Goal: Transaction & Acquisition: Purchase product/service

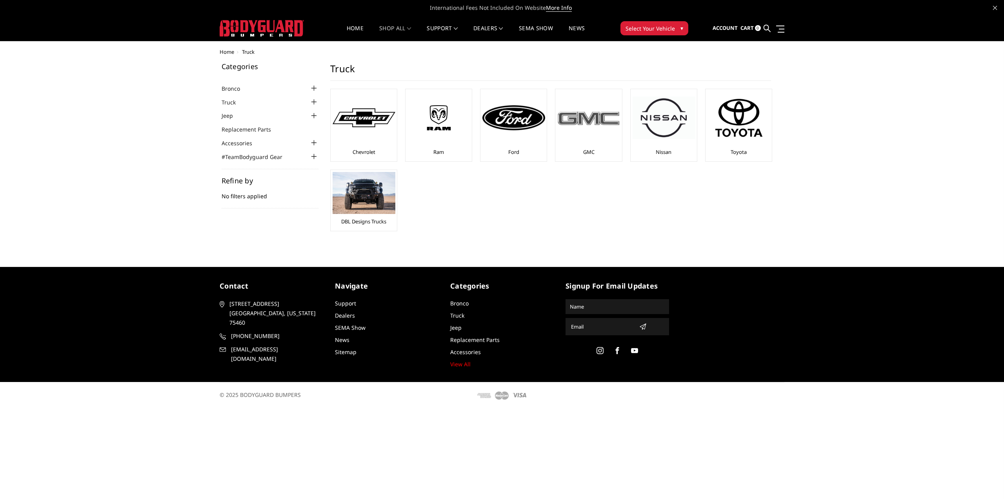
click at [604, 113] on img at bounding box center [588, 118] width 63 height 18
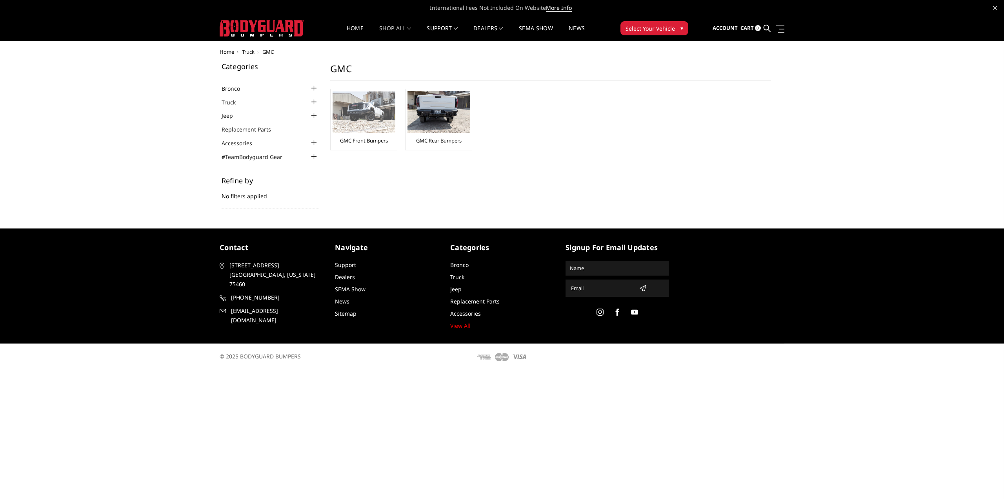
click at [346, 113] on img at bounding box center [364, 111] width 63 height 41
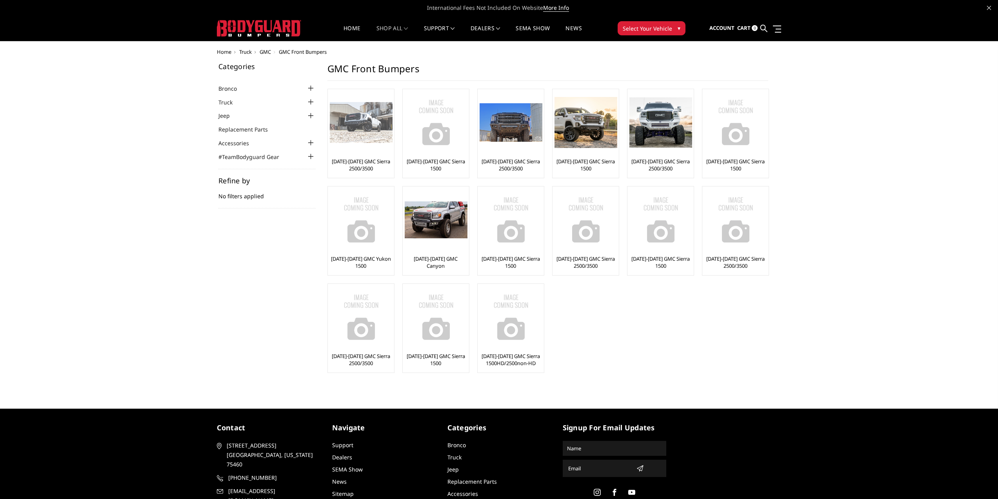
click at [357, 130] on img at bounding box center [361, 122] width 63 height 41
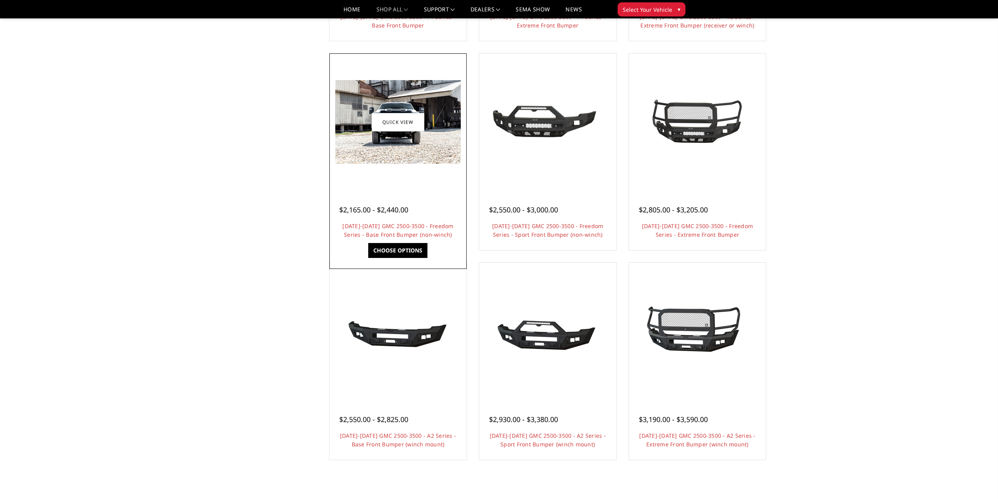
scroll to position [242, 0]
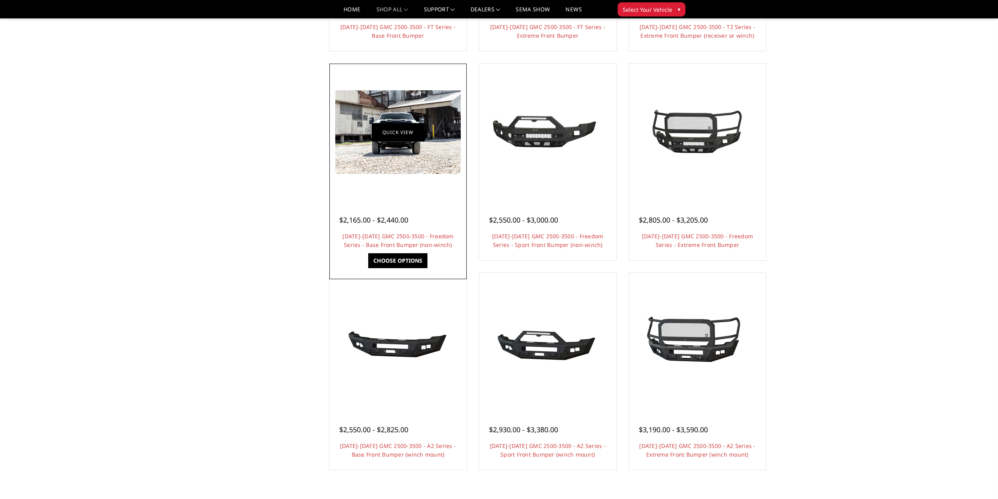
click at [391, 130] on link "Quick view" at bounding box center [398, 132] width 53 height 18
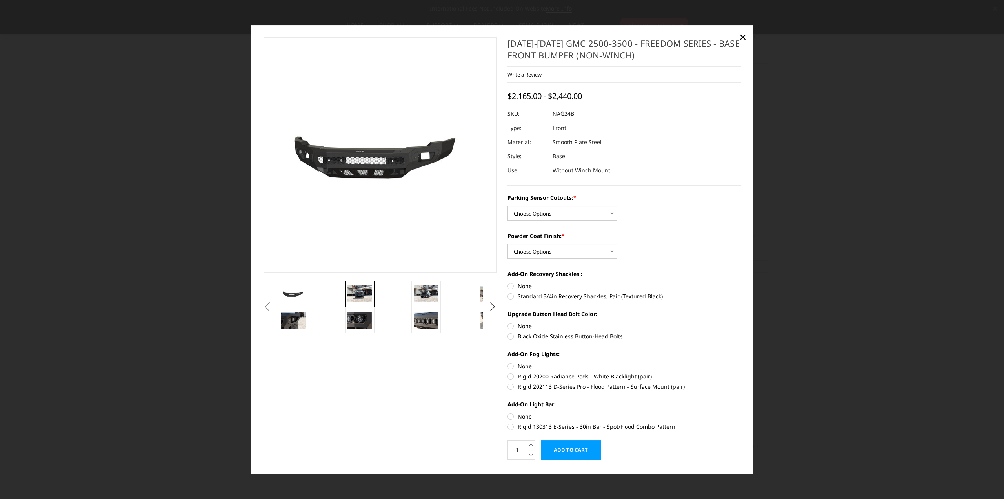
click at [353, 298] on img at bounding box center [360, 294] width 25 height 16
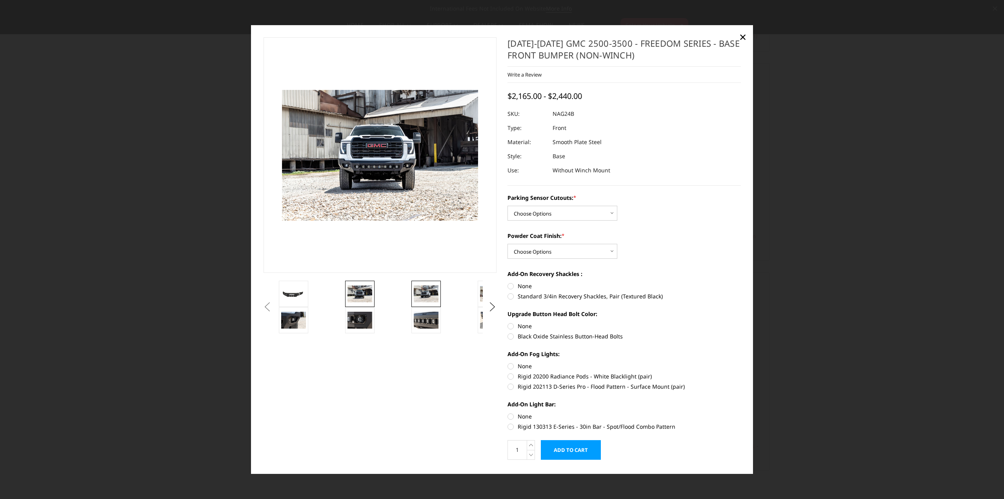
click at [424, 302] on img at bounding box center [426, 294] width 25 height 16
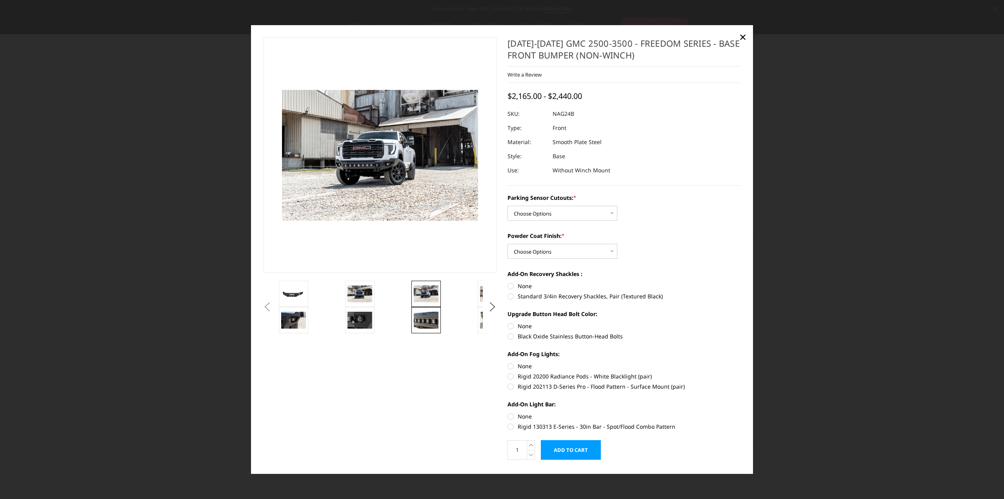
click at [428, 327] on img at bounding box center [426, 320] width 25 height 16
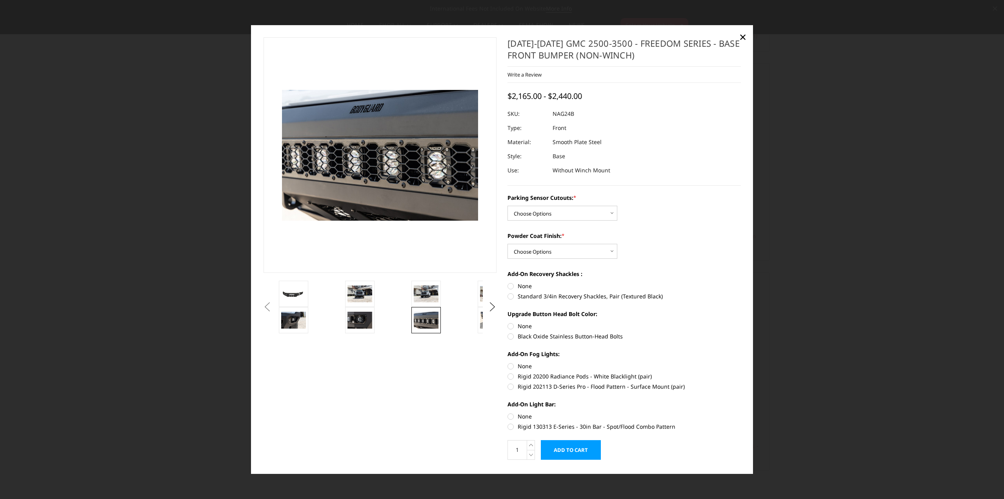
click at [441, 302] on li at bounding box center [443, 293] width 66 height 26
click at [428, 302] on img at bounding box center [426, 294] width 25 height 16
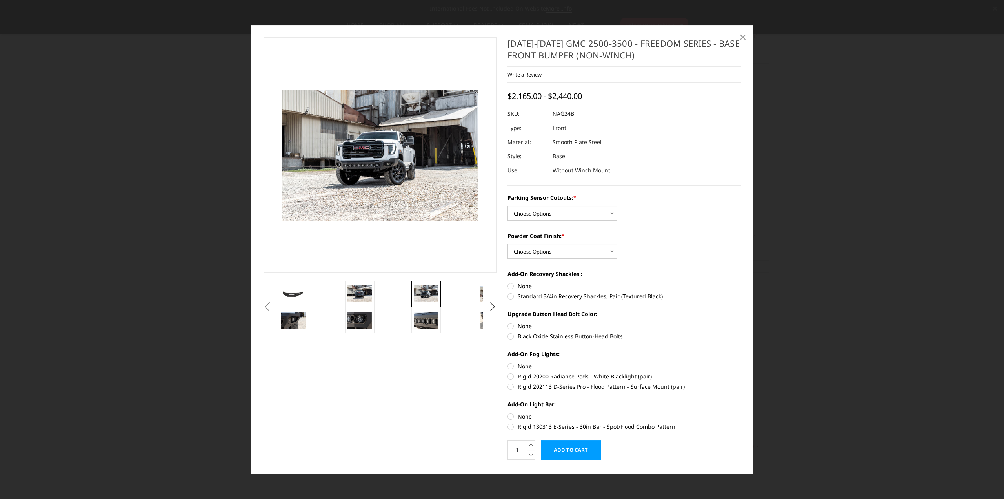
click at [744, 35] on span "×" at bounding box center [742, 36] width 7 height 17
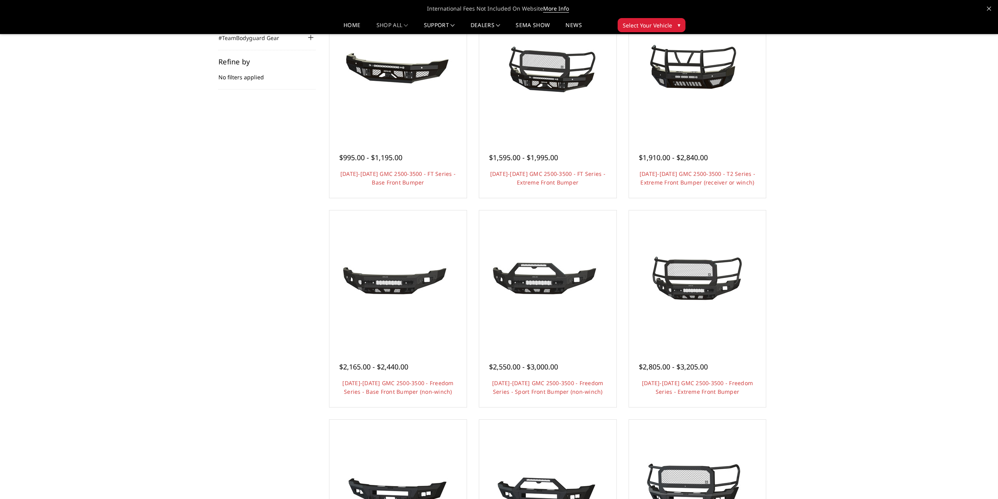
scroll to position [0, 0]
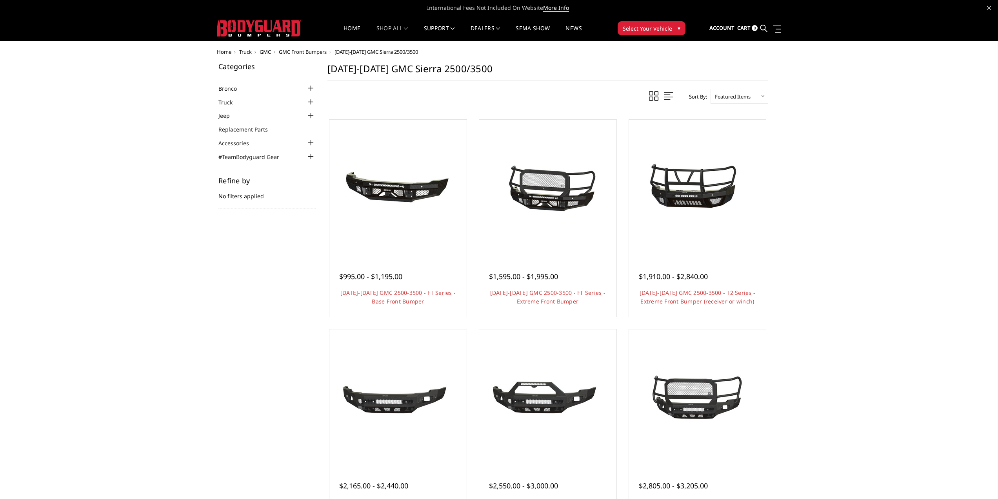
click at [252, 29] on img at bounding box center [259, 28] width 84 height 16
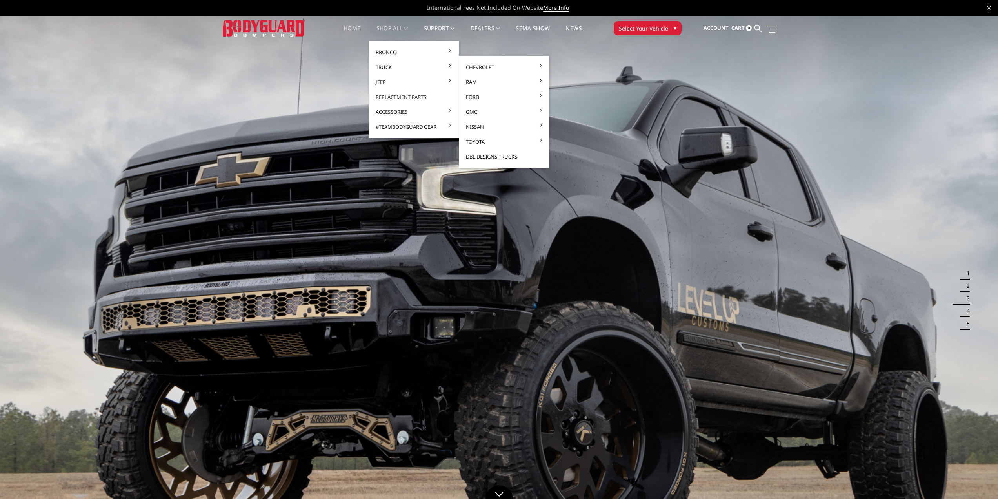
click at [484, 155] on link "DBL Designs Trucks" at bounding box center [504, 156] width 84 height 15
